Goal: Task Accomplishment & Management: Complete application form

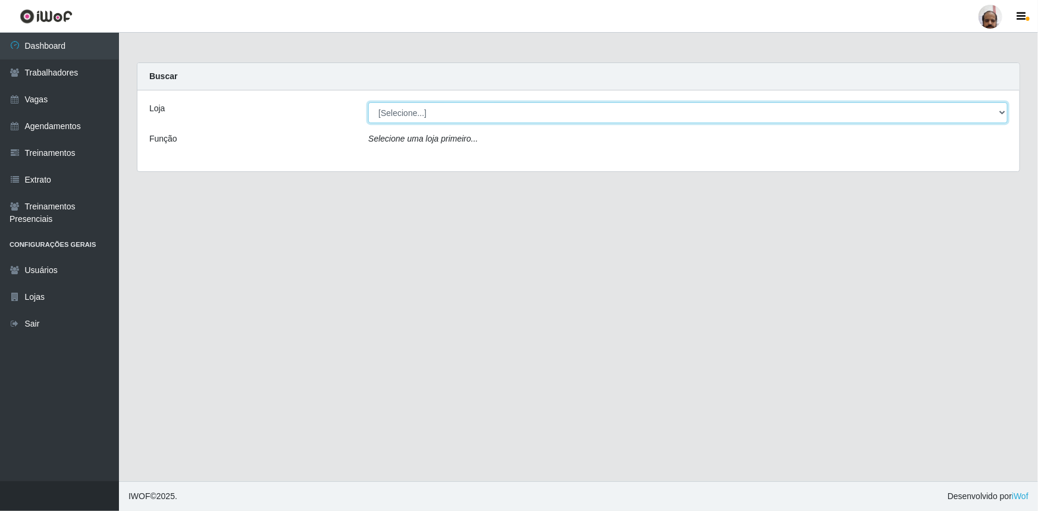
drag, startPoint x: 997, startPoint y: 112, endPoint x: 991, endPoint y: 116, distance: 7.3
click at [997, 112] on select "[Selecione...] Mar Vermelho - Loja 05" at bounding box center [688, 112] width 640 height 21
select select "252"
click at [368, 102] on select "[Selecione...] Mar Vermelho - Loja 05" at bounding box center [688, 112] width 640 height 21
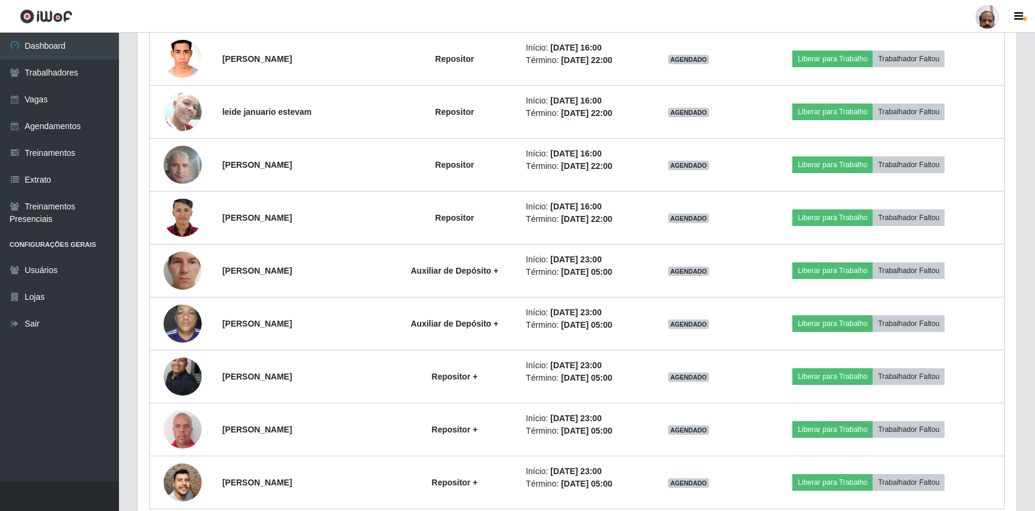
scroll to position [1388, 0]
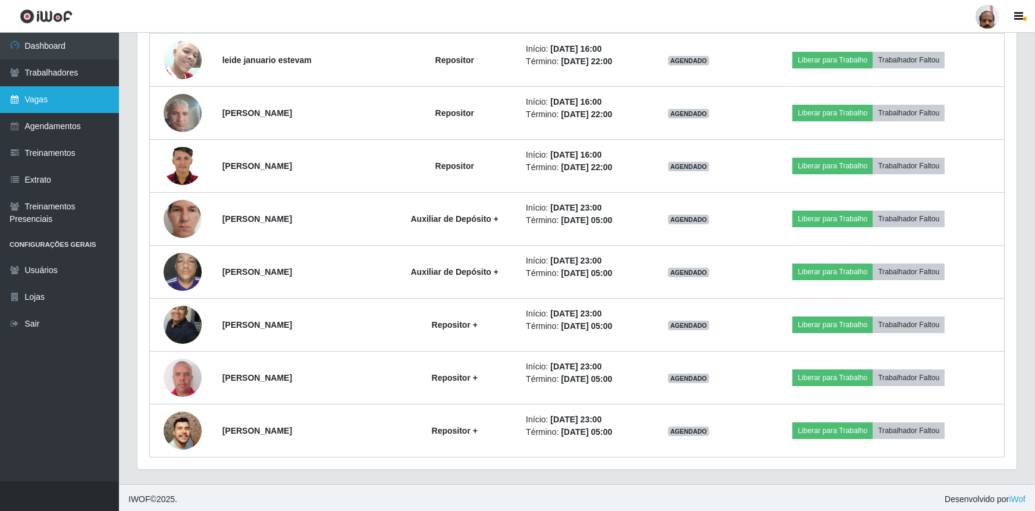
click at [40, 99] on link "Vagas" at bounding box center [59, 99] width 119 height 27
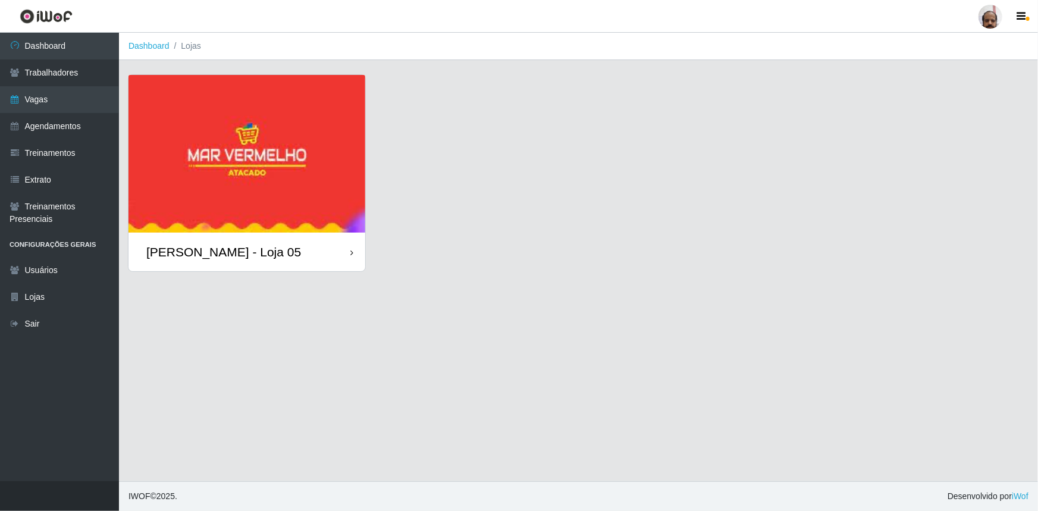
click at [253, 251] on div "[PERSON_NAME] - Loja 05" at bounding box center [223, 252] width 155 height 15
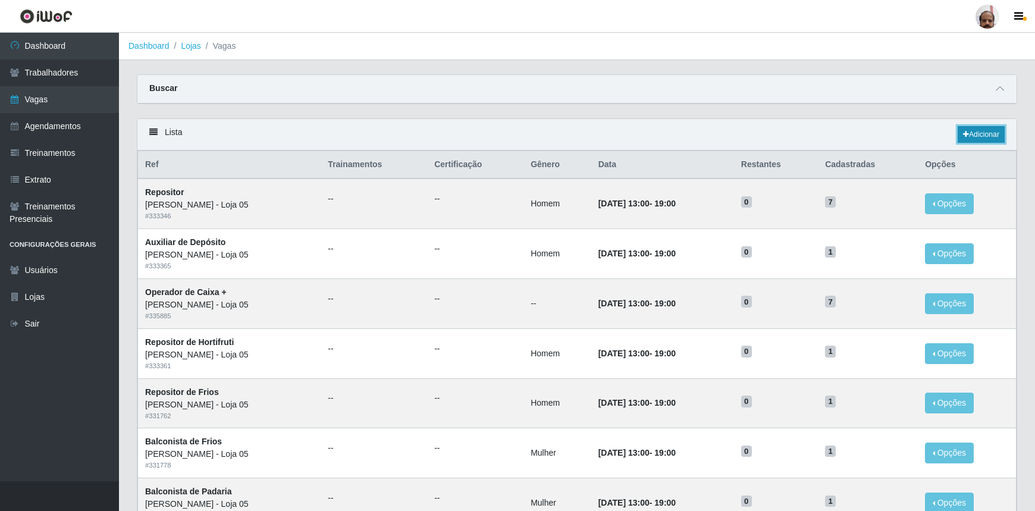
click at [991, 138] on link "Adicionar" at bounding box center [981, 134] width 47 height 17
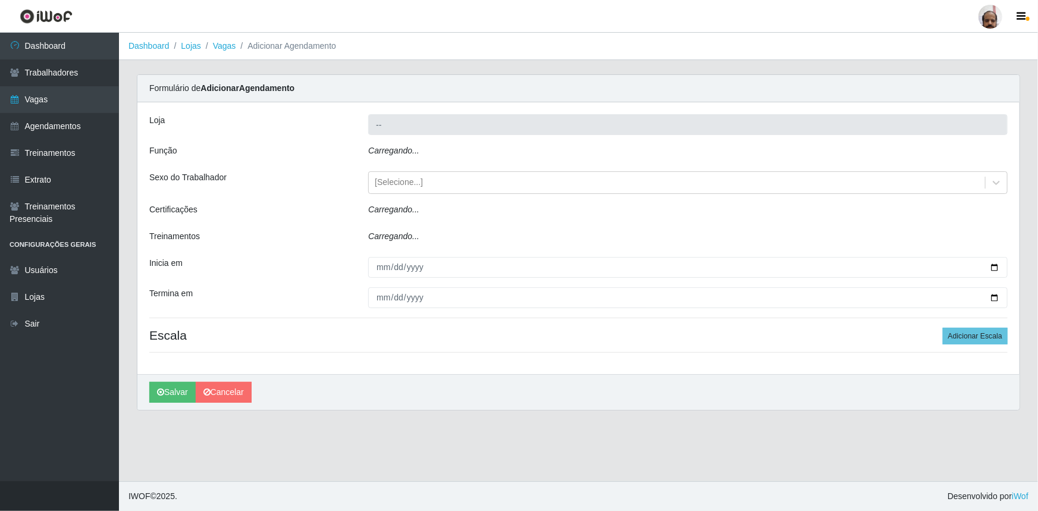
type input "[PERSON_NAME] - Loja 05"
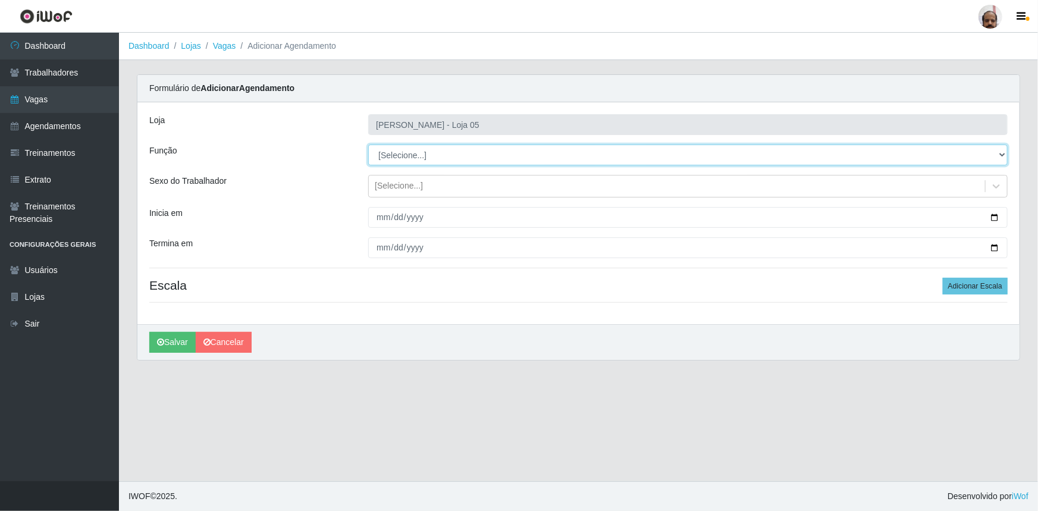
click at [1001, 153] on select "[Selecione...] ASG ASG + ASG ++ Auxiliar de Depósito Auxiliar de Depósito + Aux…" at bounding box center [688, 155] width 640 height 21
select select "110"
click at [368, 145] on select "[Selecione...] ASG ASG + ASG ++ Auxiliar de Depósito Auxiliar de Depósito + Aux…" at bounding box center [688, 155] width 640 height 21
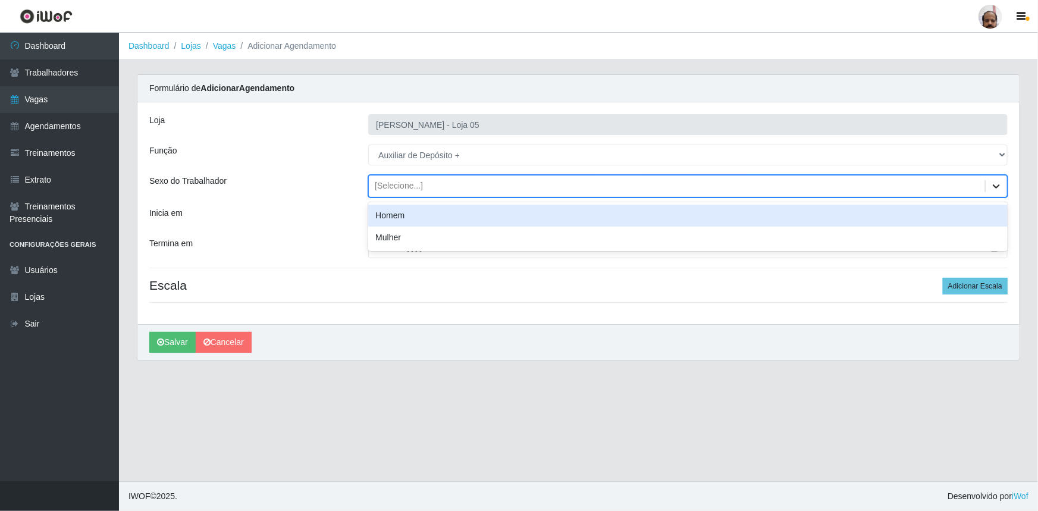
click at [995, 185] on icon at bounding box center [996, 186] width 7 height 4
click at [381, 218] on div "Homem" at bounding box center [688, 216] width 640 height 22
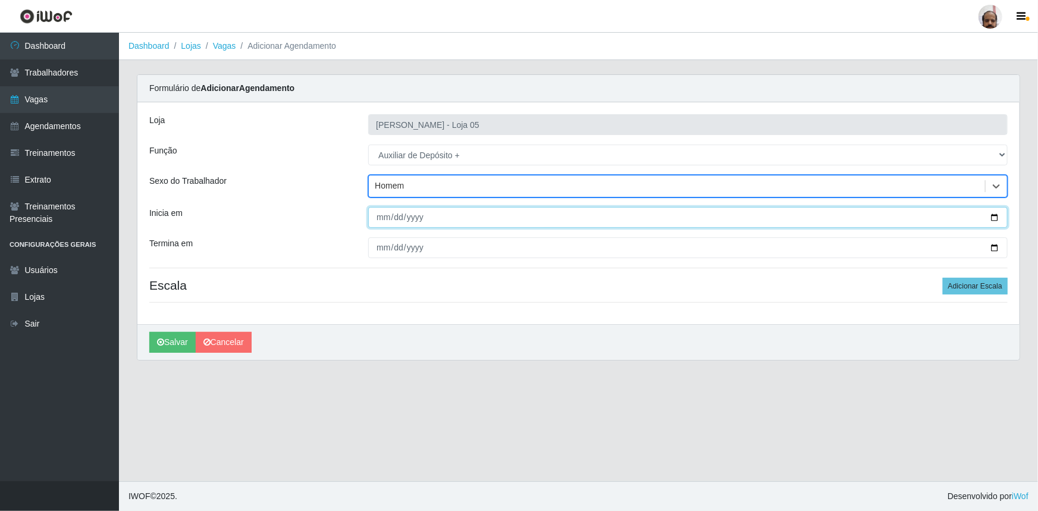
click at [995, 220] on input "Inicia em" at bounding box center [688, 217] width 640 height 21
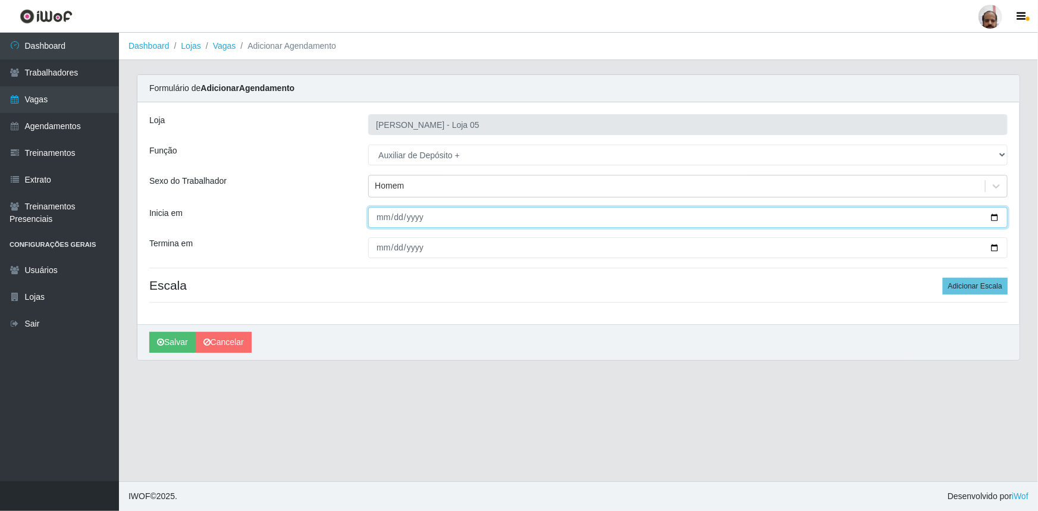
type input "[DATE]"
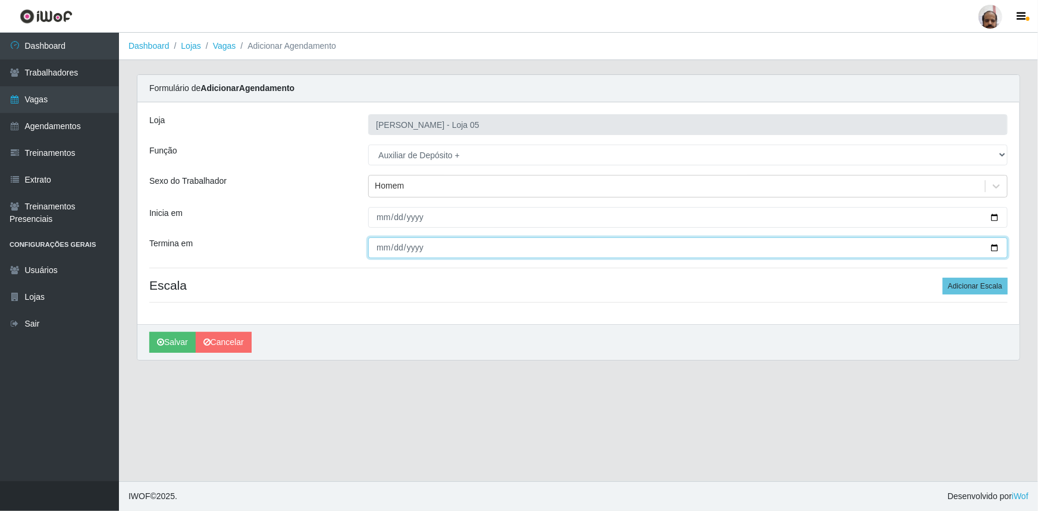
click at [994, 248] on input "Termina em" at bounding box center [688, 247] width 640 height 21
type input "[DATE]"
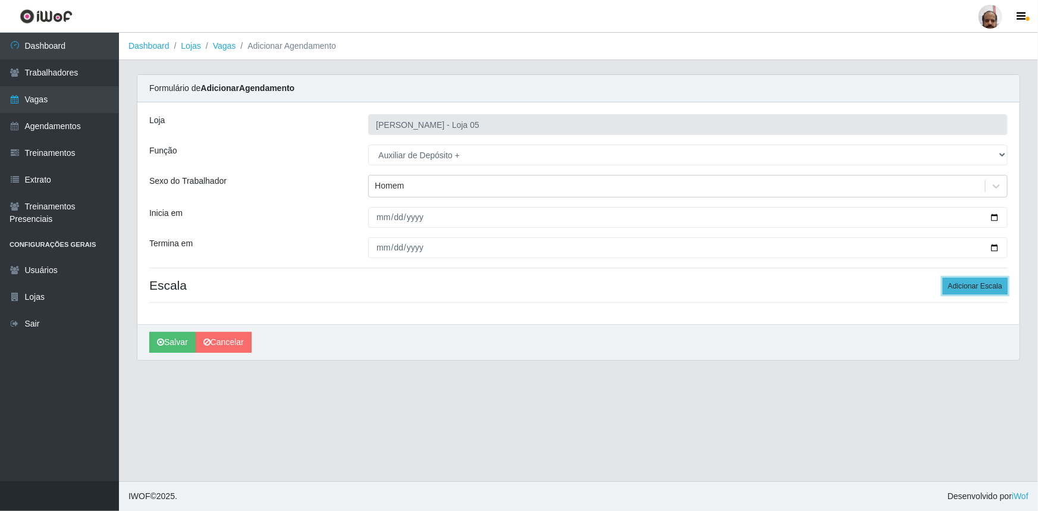
click at [988, 284] on button "Adicionar Escala" at bounding box center [975, 286] width 65 height 17
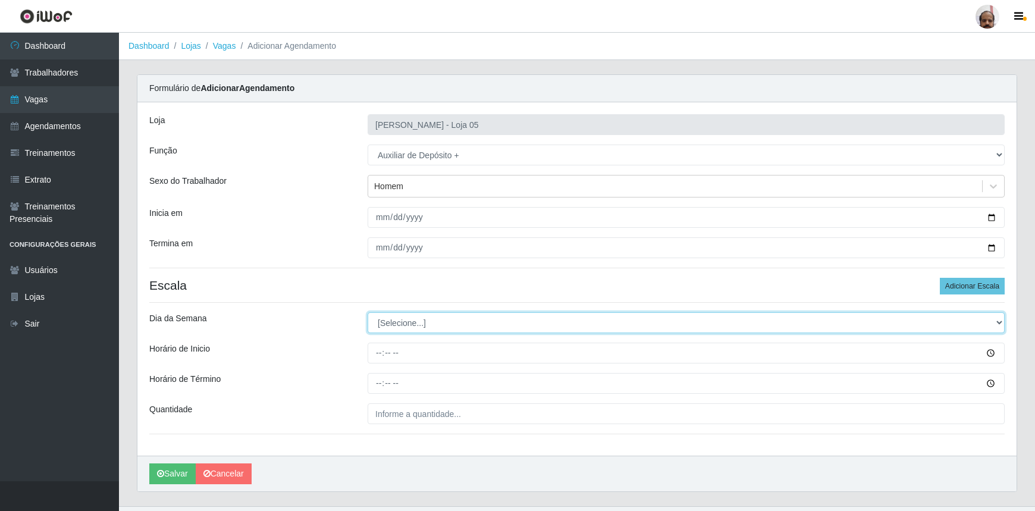
click at [995, 323] on select "[Selecione...] Segunda Terça Quarta Quinta Sexta Sábado Domingo" at bounding box center [686, 322] width 637 height 21
select select "3"
click at [368, 312] on select "[Selecione...] Segunda Terça Quarta Quinta Sexta Sábado Domingo" at bounding box center [686, 322] width 637 height 21
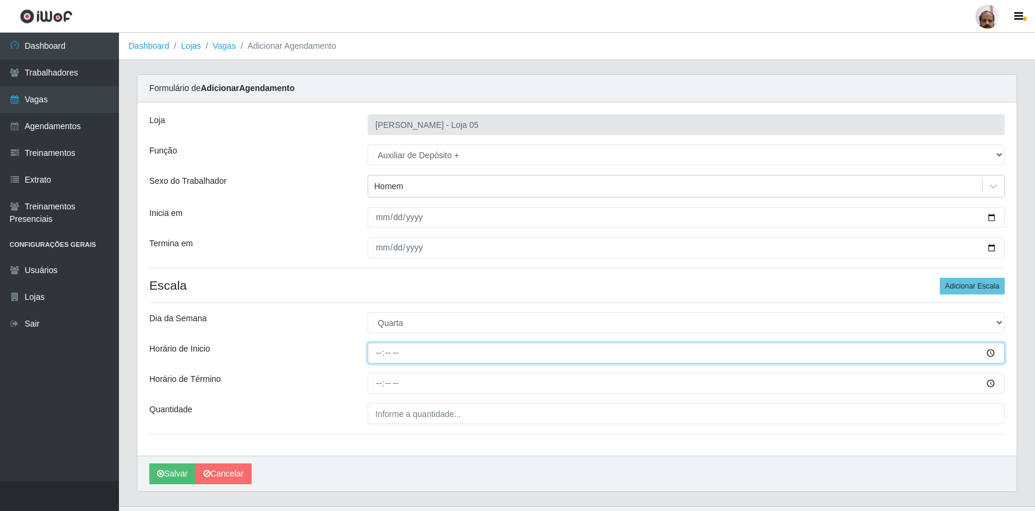
click at [376, 356] on input "Horário de Inicio" at bounding box center [686, 353] width 637 height 21
type input "23:00"
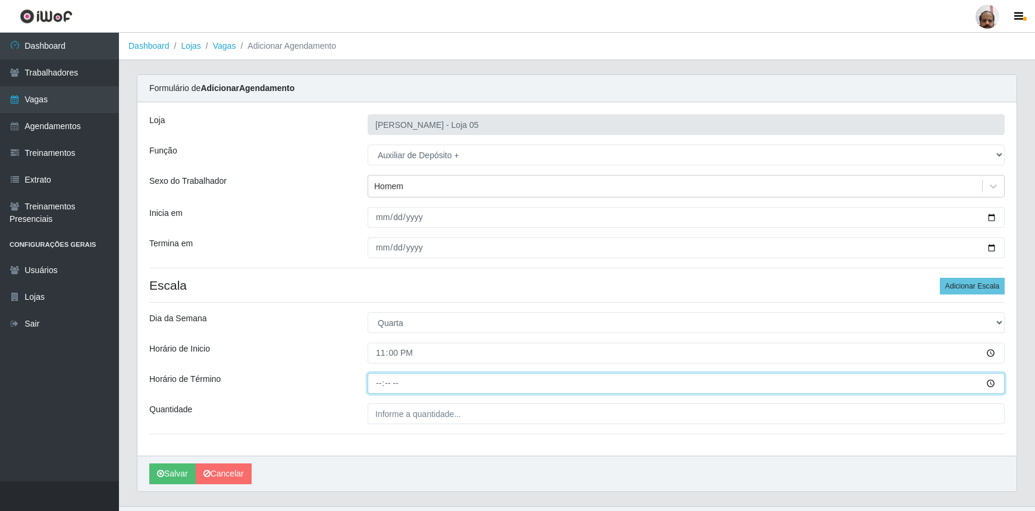
click at [378, 381] on input "Horário de Término" at bounding box center [686, 383] width 637 height 21
type input "05:00"
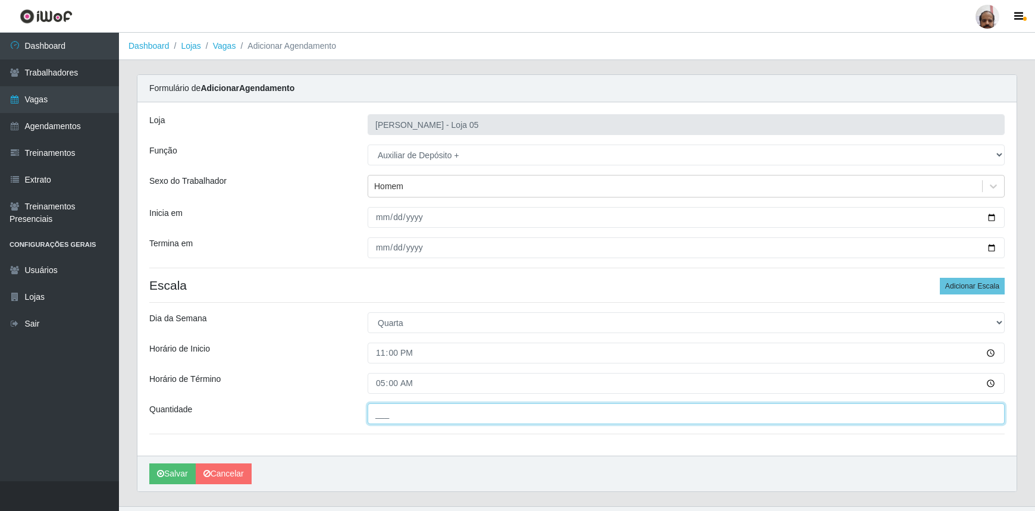
click at [369, 414] on input "___" at bounding box center [686, 413] width 637 height 21
type input "1__"
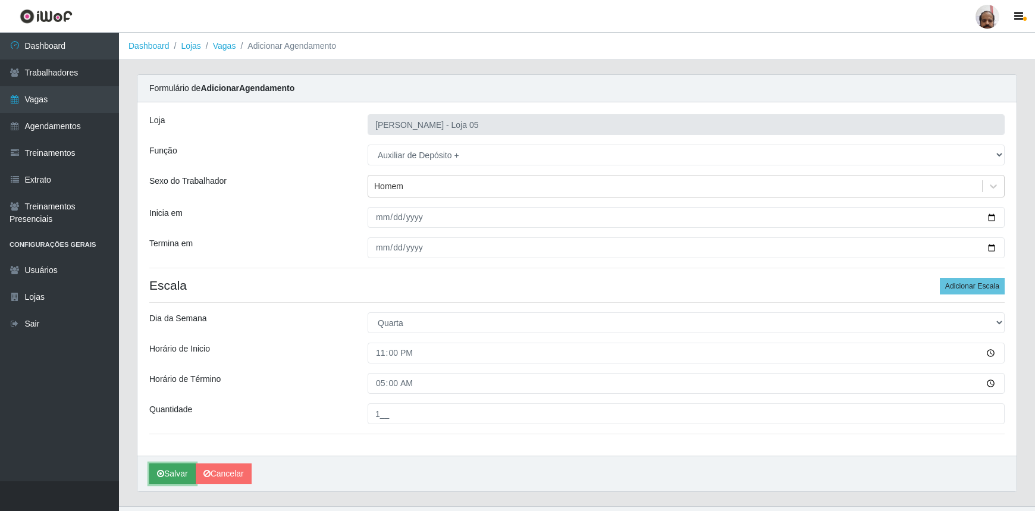
click at [169, 478] on button "Salvar" at bounding box center [172, 474] width 46 height 21
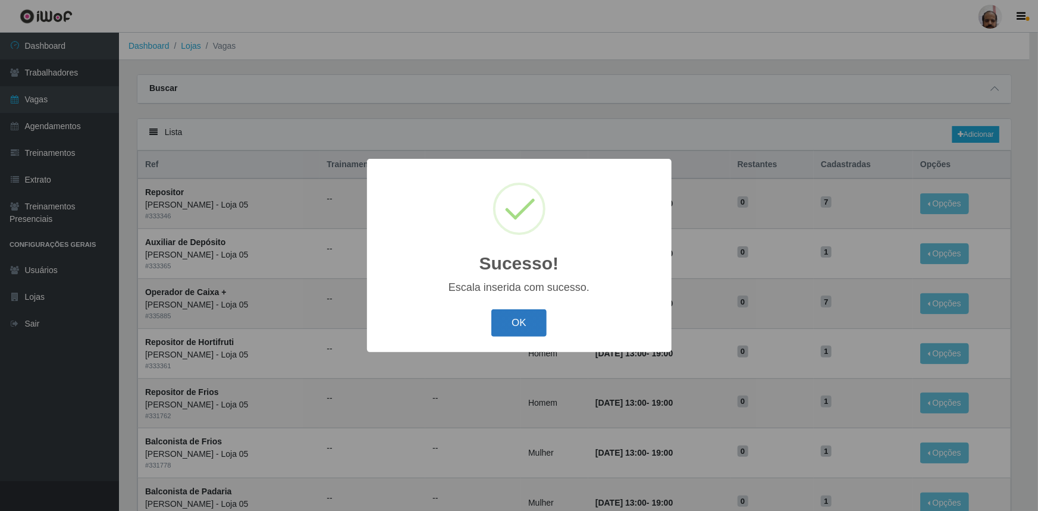
click at [537, 327] on button "OK" at bounding box center [518, 323] width 55 height 28
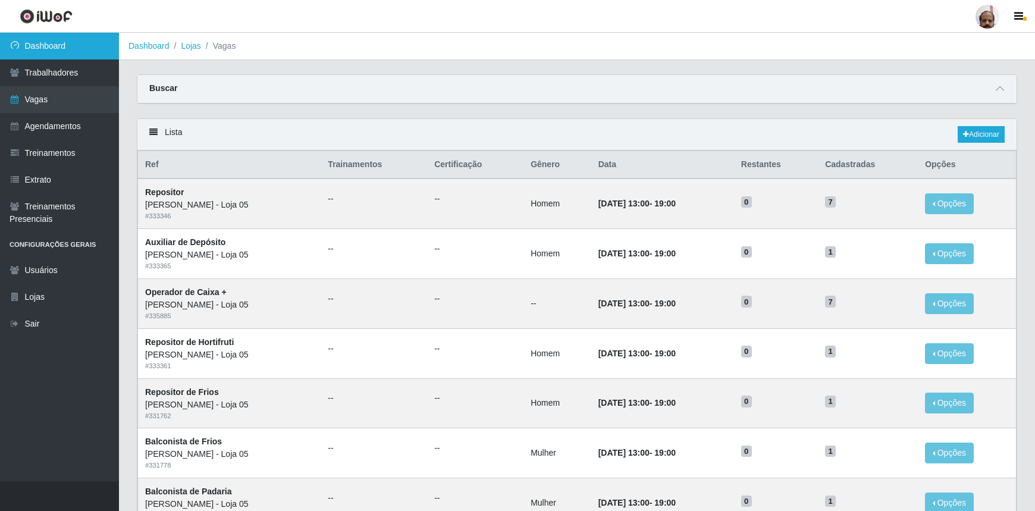
click at [82, 48] on link "Dashboard" at bounding box center [59, 46] width 119 height 27
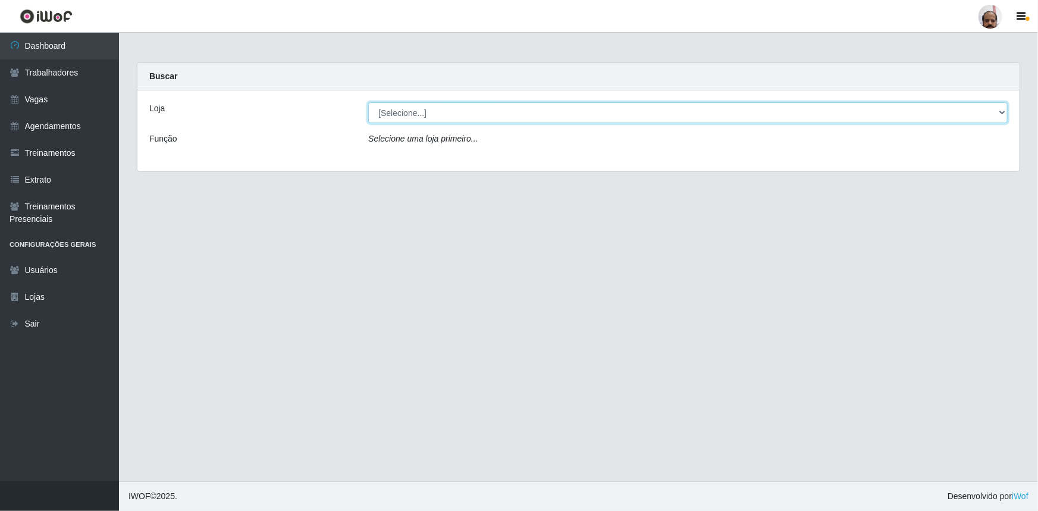
drag, startPoint x: 1000, startPoint y: 113, endPoint x: 986, endPoint y: 121, distance: 16.2
click at [1001, 113] on select "[Selecione...] Mar Vermelho - Loja 05" at bounding box center [688, 112] width 640 height 21
select select "252"
click at [368, 102] on select "[Selecione...] Mar Vermelho - Loja 05" at bounding box center [688, 112] width 640 height 21
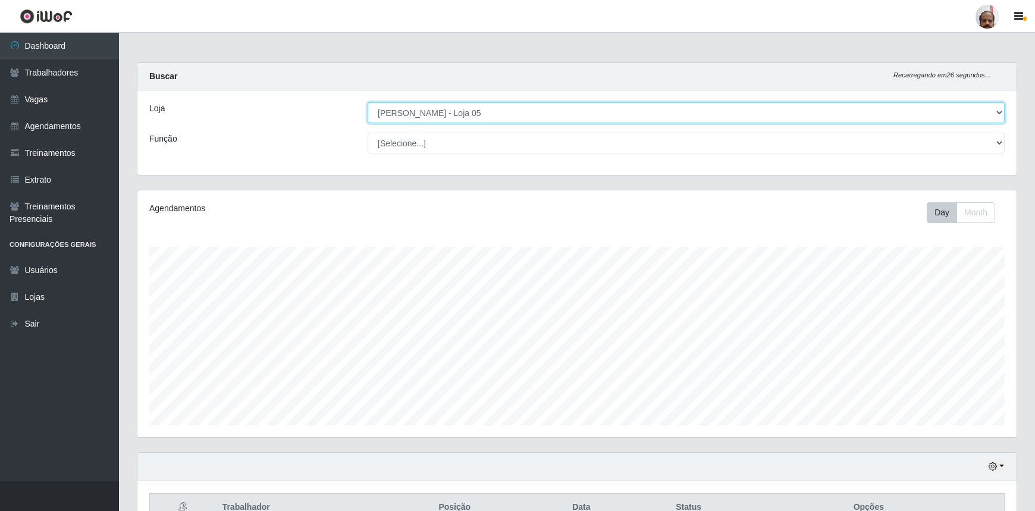
scroll to position [247, 879]
